Goal: Task Accomplishment & Management: Complete application form

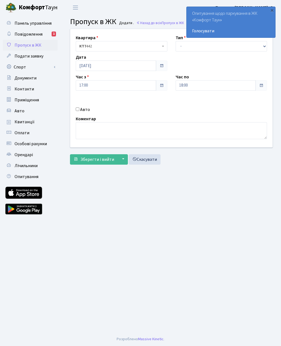
click at [79, 110] on input "Авто" at bounding box center [78, 109] width 4 height 4
checkbox input "true"
click at [186, 85] on input "18:00" at bounding box center [216, 85] width 80 height 10
click at [187, 107] on icon at bounding box center [190, 104] width 15 height 15
click at [184, 107] on icon at bounding box center [190, 104] width 15 height 15
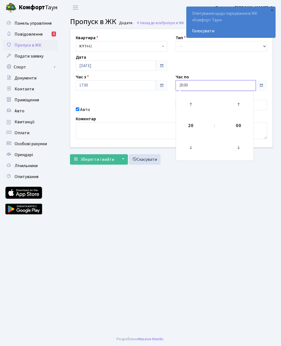
click at [188, 109] on icon at bounding box center [190, 104] width 15 height 15
click at [189, 107] on icon at bounding box center [190, 104] width 15 height 15
click at [188, 109] on icon at bounding box center [190, 104] width 15 height 15
type input "23:00"
click at [181, 47] on select "- Доставка Таксі Гості Сервіс" at bounding box center [222, 46] width 92 height 10
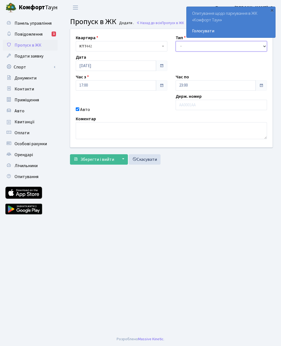
select select "3"
click at [193, 107] on input "text" at bounding box center [222, 105] width 92 height 10
click at [198, 107] on input "text" at bounding box center [222, 105] width 92 height 10
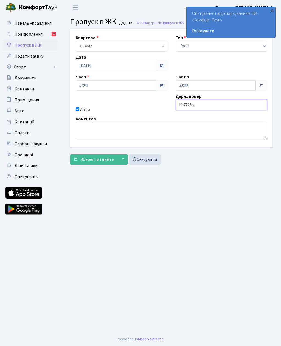
type input "Ка7726ор"
click at [95, 162] on span "Зберегти і вийти" at bounding box center [97, 160] width 34 height 6
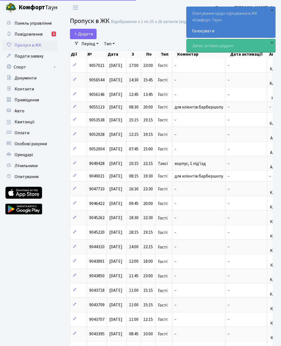
select select "25"
